Goal: Use online tool/utility: Utilize a website feature to perform a specific function

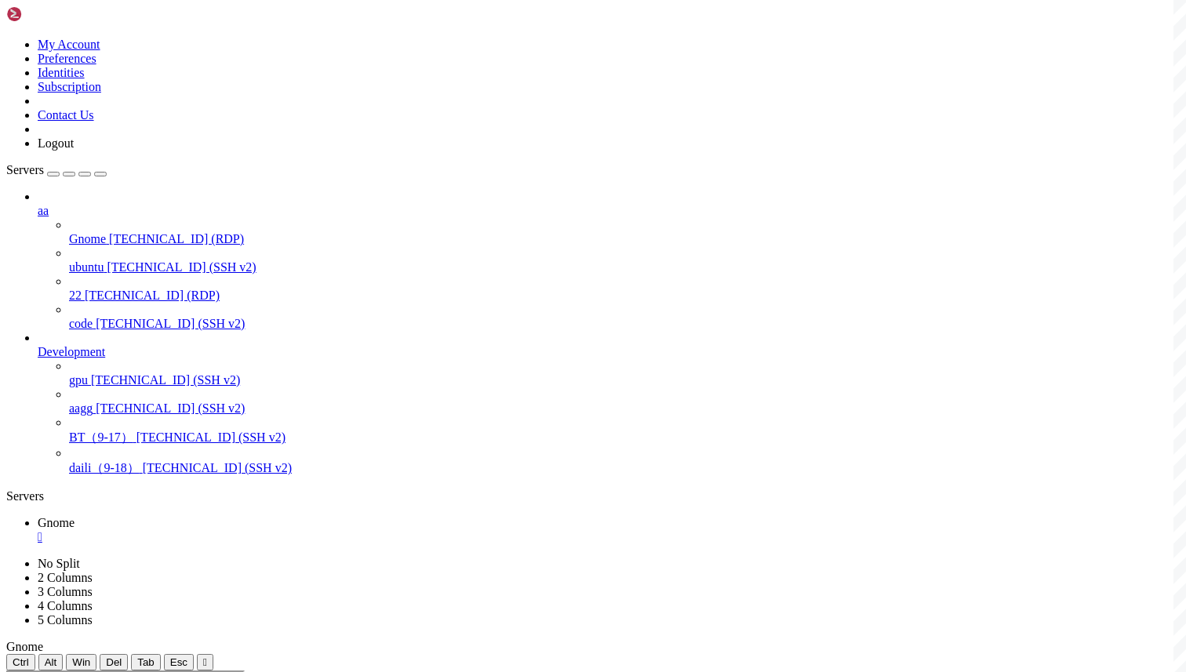
click at [274, 530] on div "" at bounding box center [609, 537] width 1142 height 14
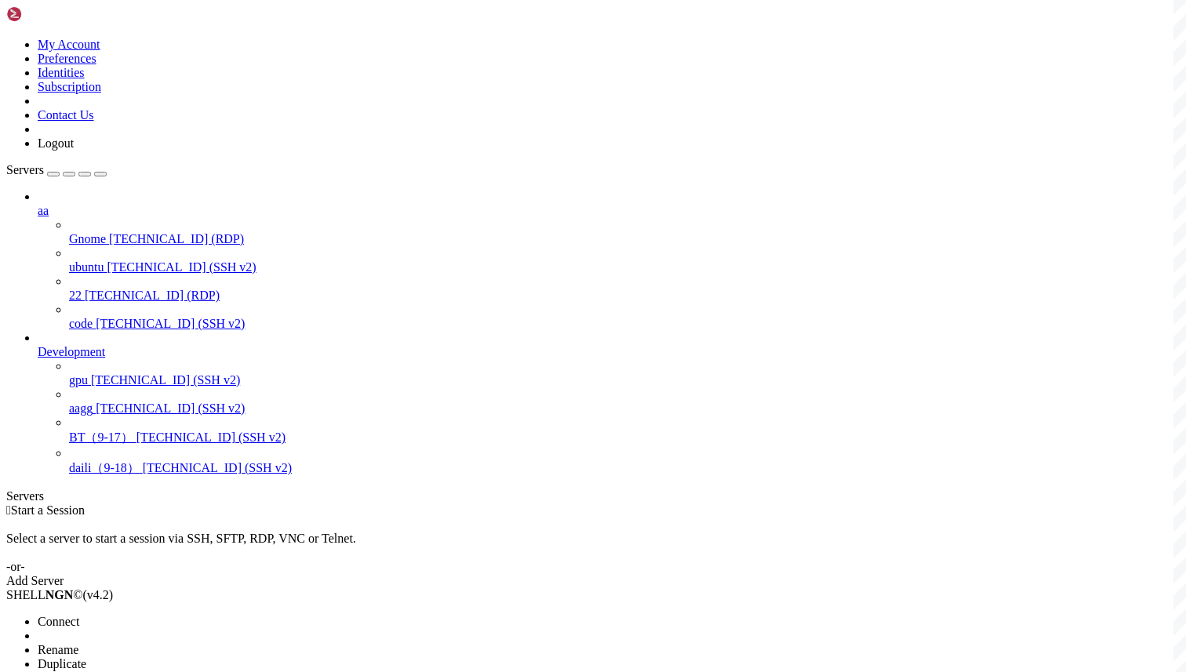
click at [259, 46] on div at bounding box center [593, 336] width 1186 height 672
click at [79, 615] on span "Connect" at bounding box center [59, 621] width 42 height 13
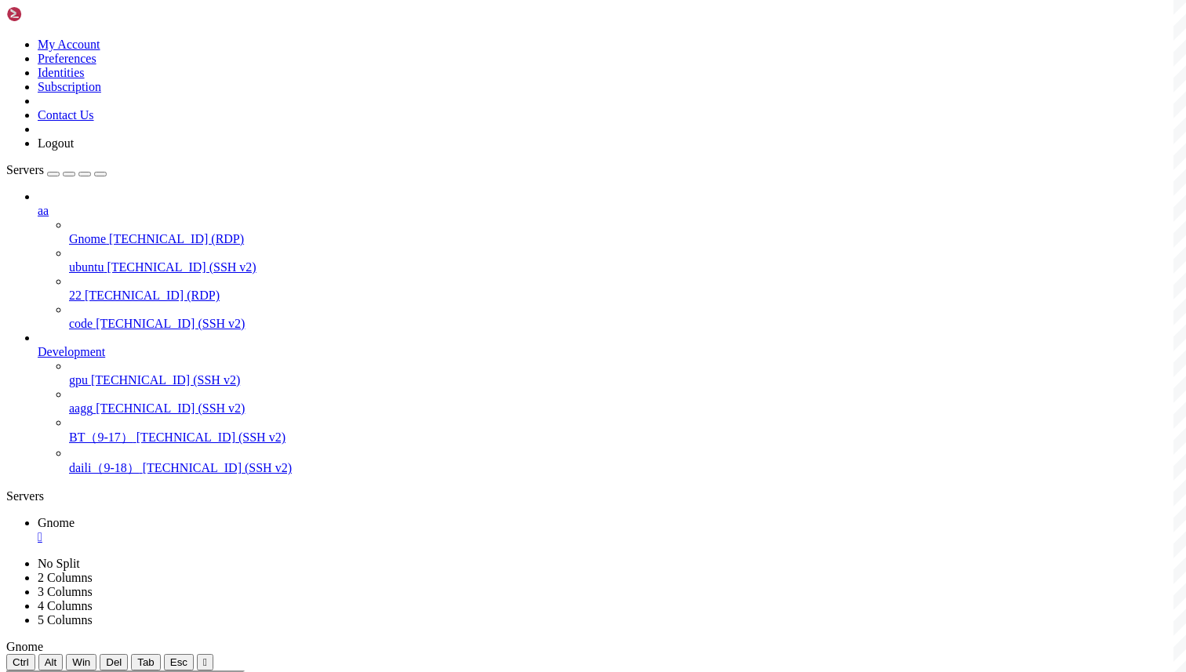
click at [272, 530] on div "" at bounding box center [609, 537] width 1142 height 14
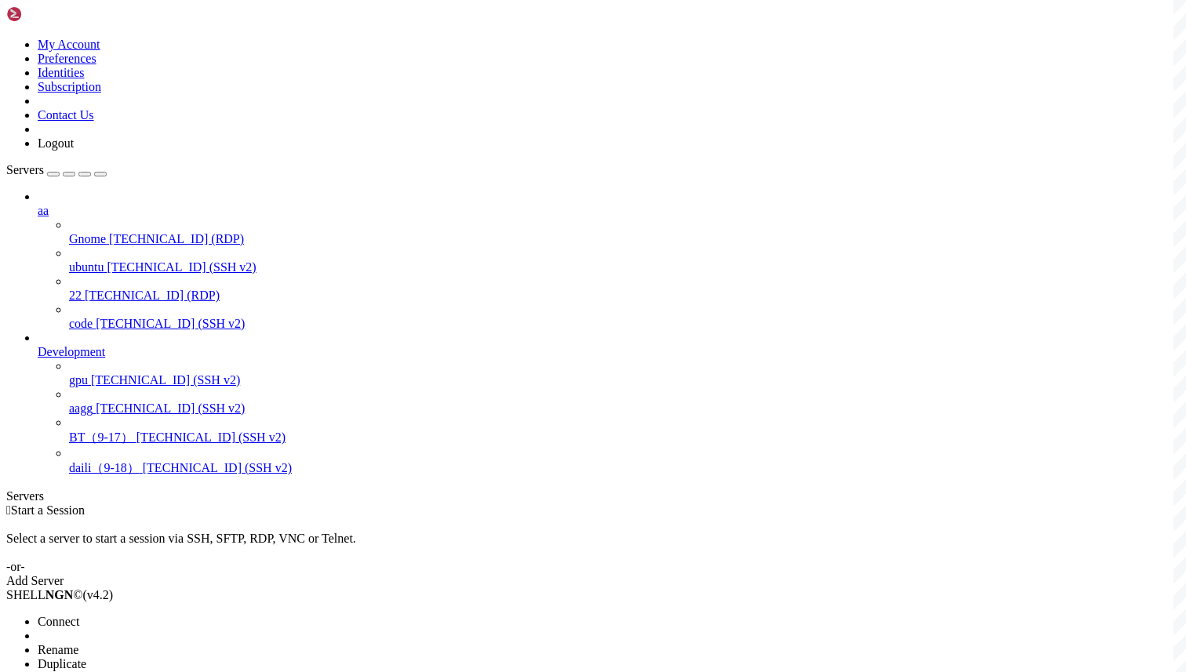
click at [79, 615] on span "Connect" at bounding box center [59, 621] width 42 height 13
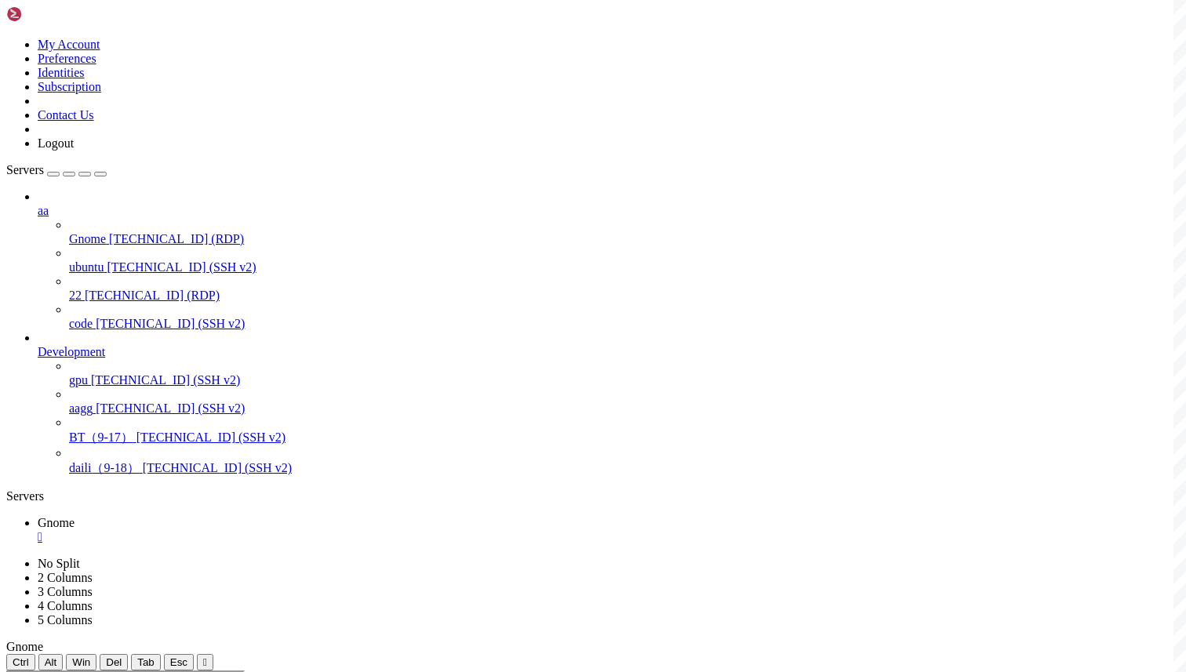
click at [272, 530] on div "" at bounding box center [609, 537] width 1142 height 14
